Goal: Task Accomplishment & Management: Manage account settings

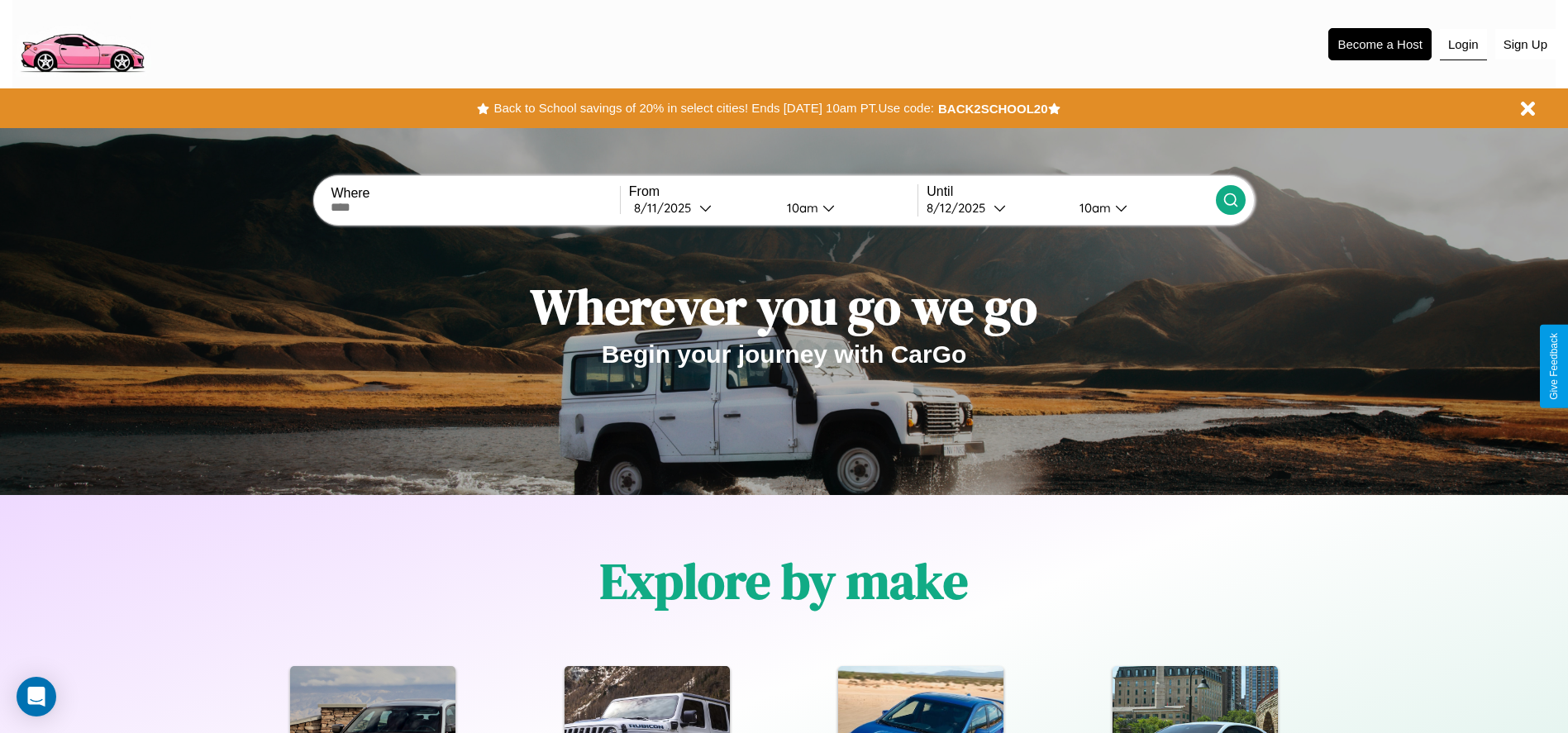
click at [1463, 44] on button "Login" at bounding box center [1464, 45] width 47 height 32
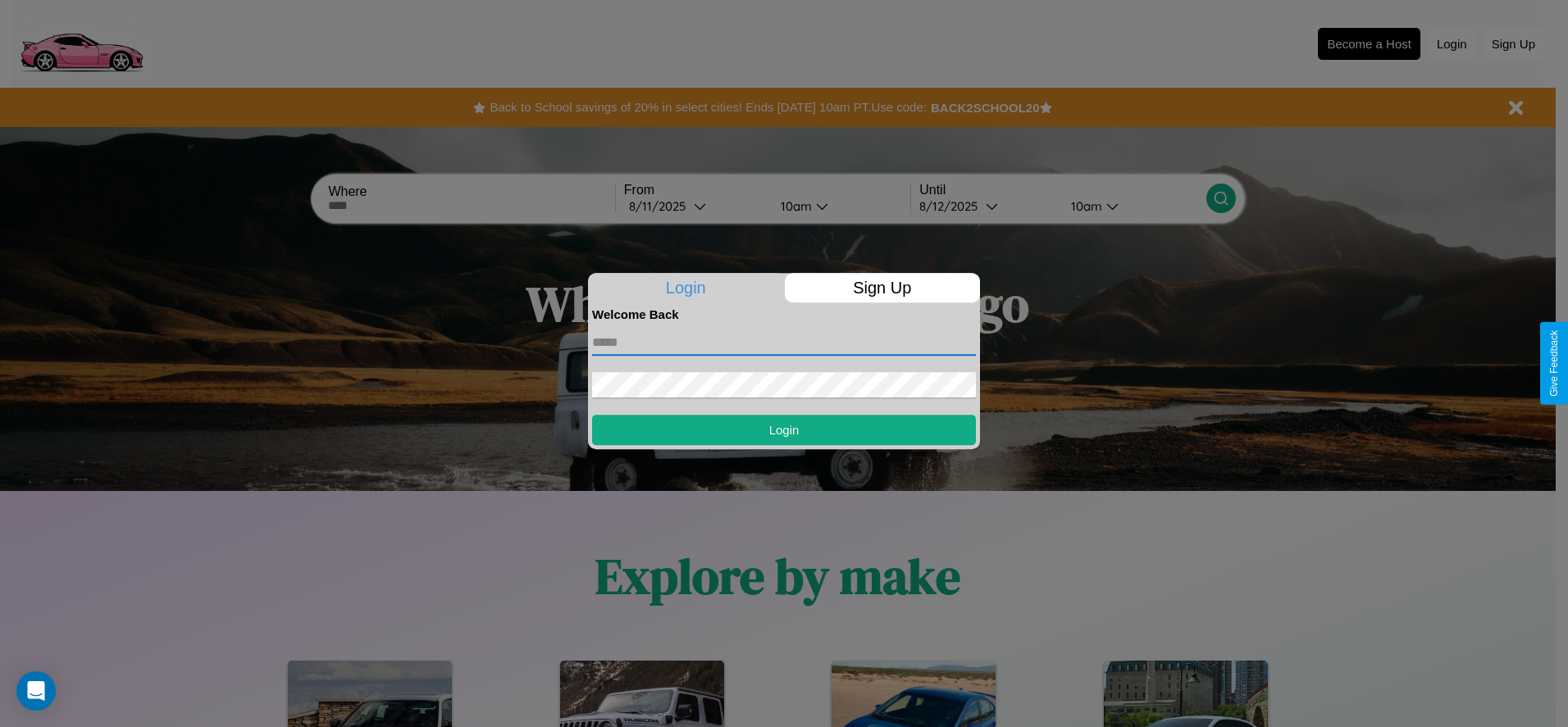
click at [784, 342] on input "text" at bounding box center [784, 343] width 384 height 26
type input "**********"
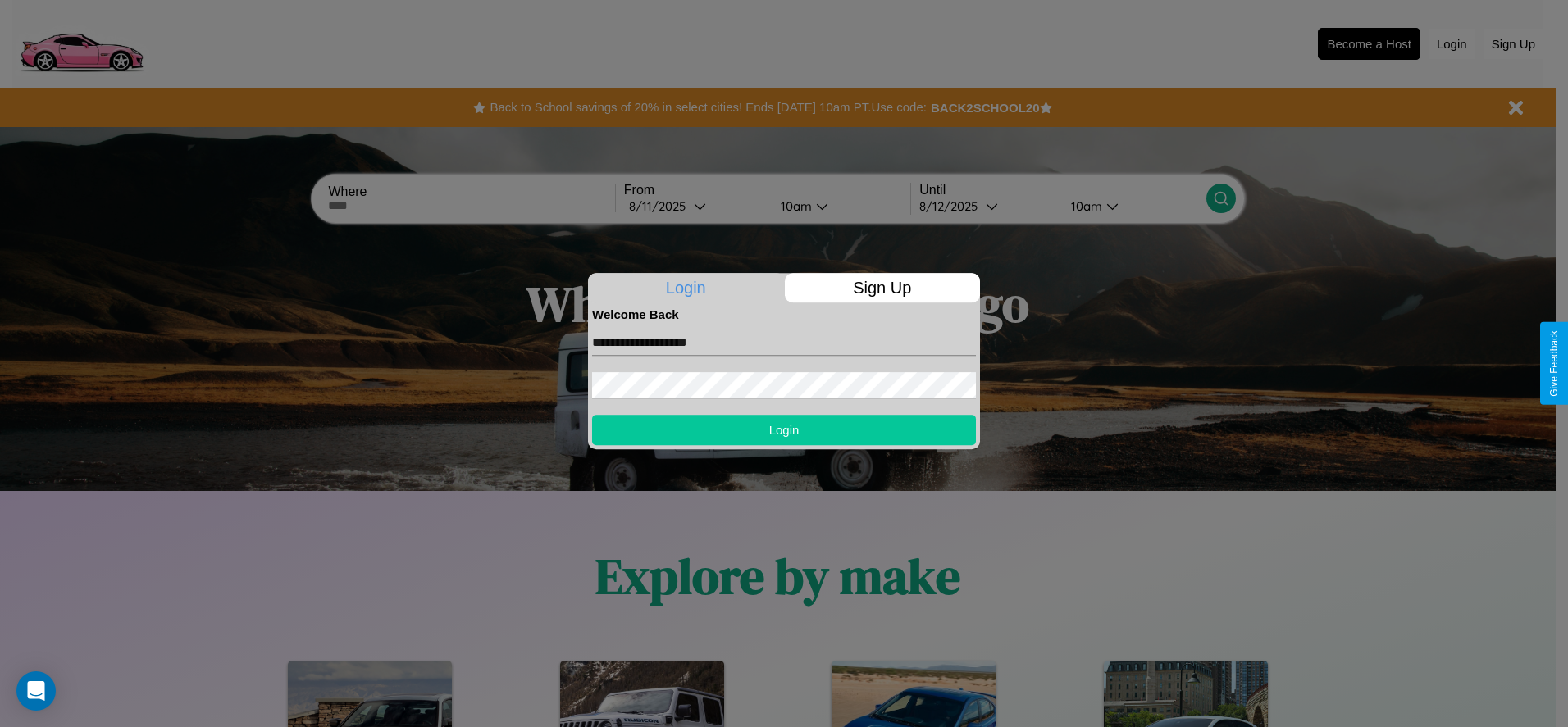
click at [784, 430] on button "Login" at bounding box center [784, 430] width 384 height 30
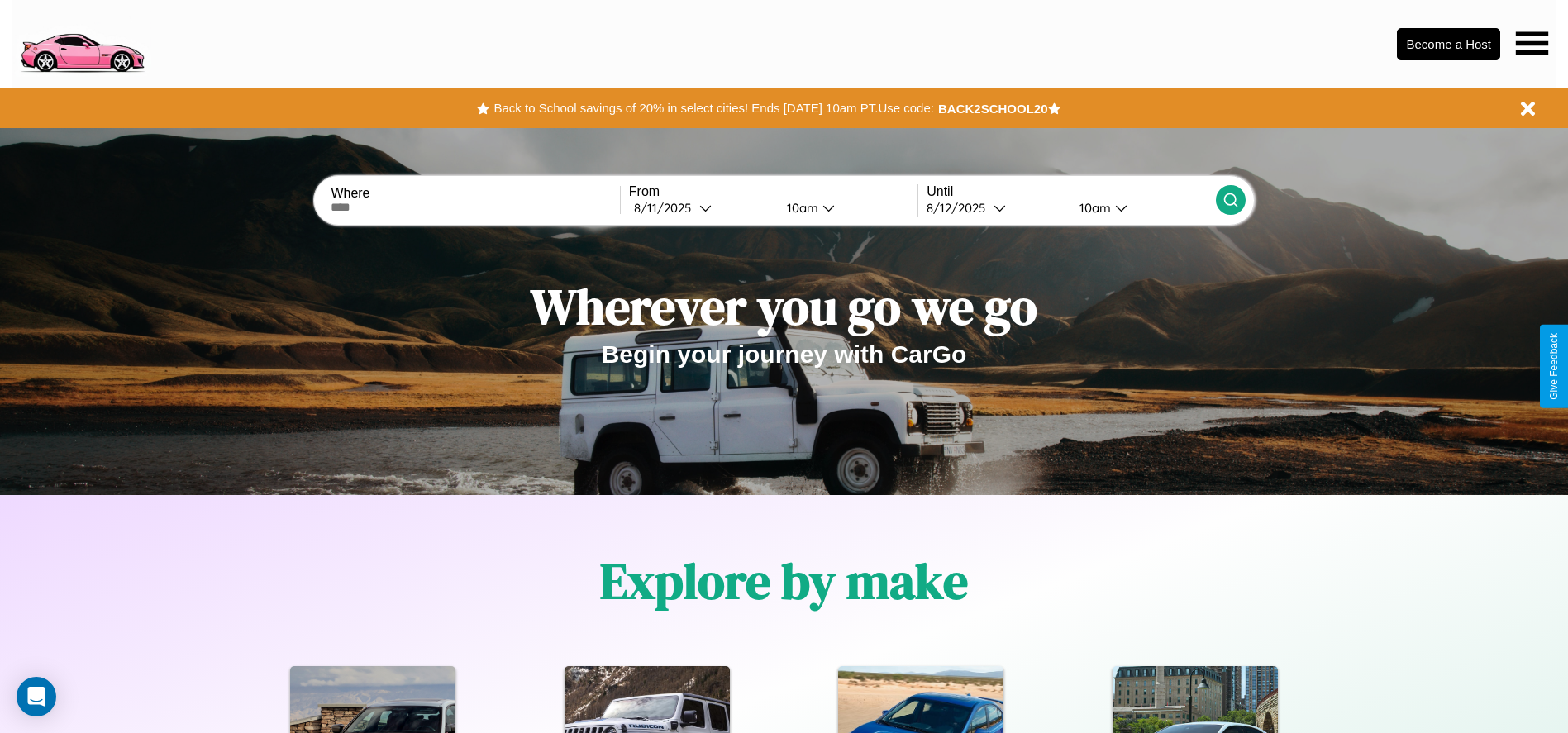
click at [1531, 43] on icon at bounding box center [1531, 43] width 32 height 23
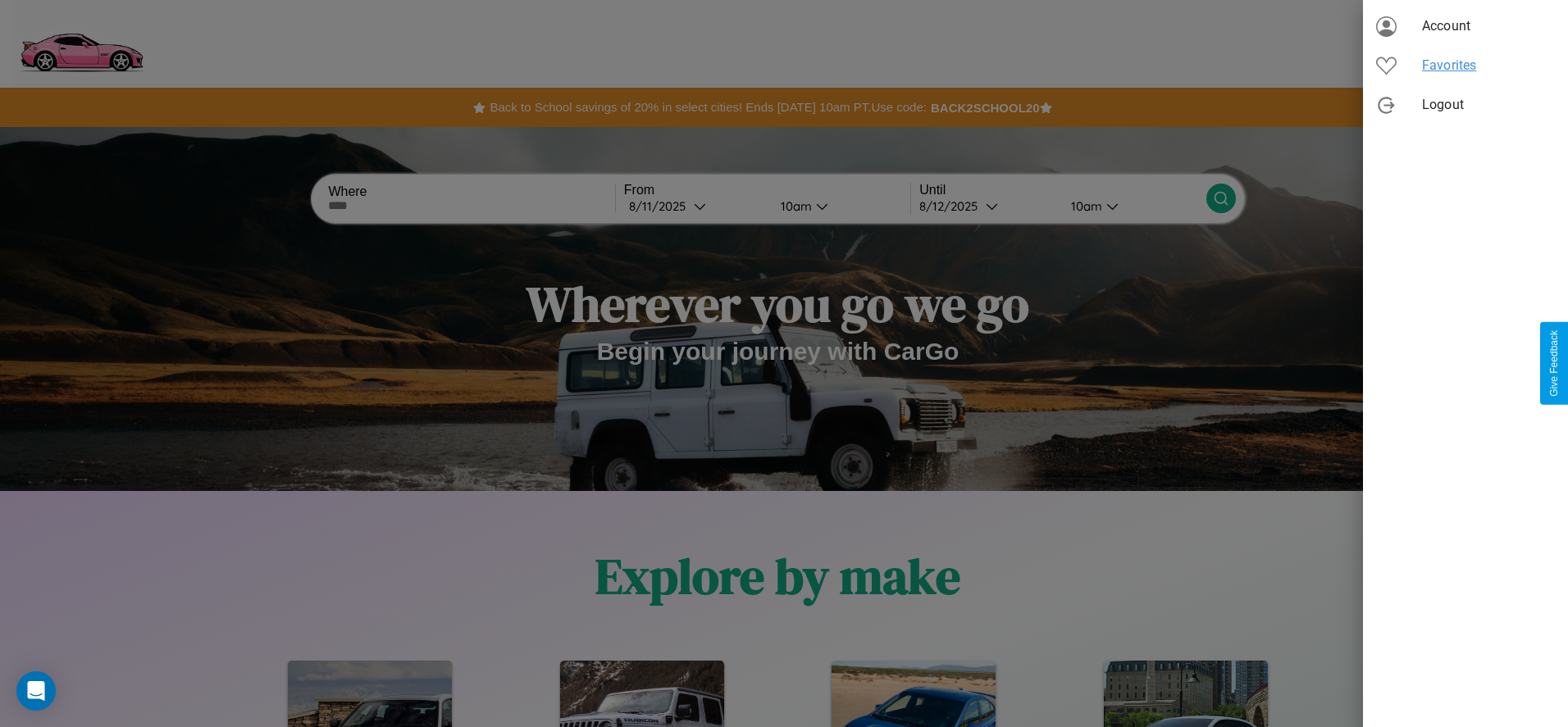
click at [1465, 65] on span "Favorites" at bounding box center [1488, 65] width 133 height 20
